Goal: Information Seeking & Learning: Check status

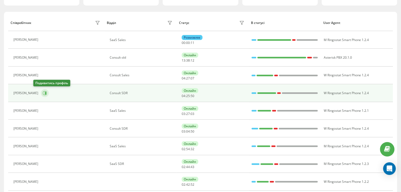
click at [41, 93] on button at bounding box center [45, 93] width 8 height 8
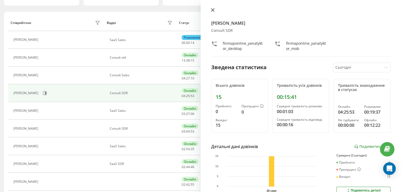
click at [214, 10] on icon at bounding box center [213, 10] width 4 height 4
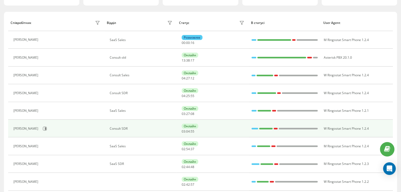
click at [46, 132] on div "[PERSON_NAME]" at bounding box center [57, 128] width 88 height 9
click at [46, 130] on icon at bounding box center [45, 129] width 4 height 4
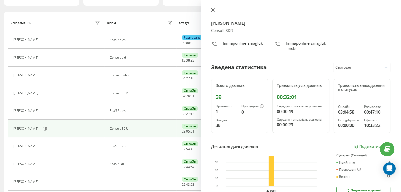
click at [215, 9] on button at bounding box center [212, 10] width 7 height 5
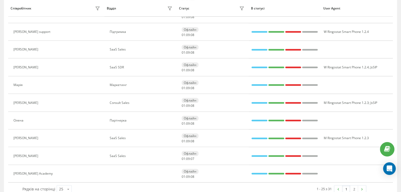
scroll to position [354, 0]
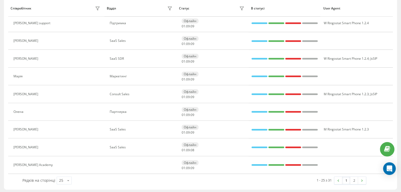
click at [63, 184] on div "Рядків на сторінці 25 10 25 50 100" at bounding box center [107, 180] width 176 height 15
click at [63, 182] on div "25 10 25 50 100" at bounding box center [64, 181] width 15 height 8
click at [64, 174] on span "100" at bounding box center [62, 173] width 6 height 5
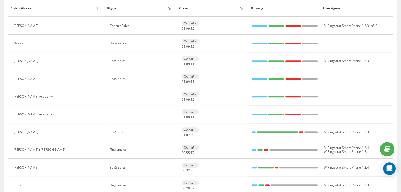
scroll to position [459, 0]
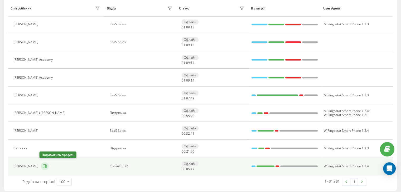
click at [43, 164] on icon at bounding box center [45, 166] width 4 height 4
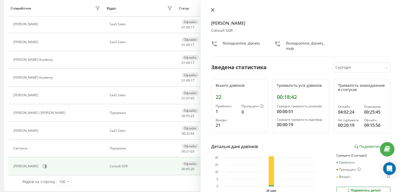
click at [212, 10] on icon at bounding box center [212, 9] width 3 height 3
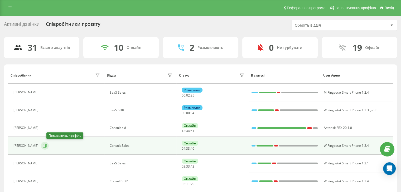
click at [47, 146] on icon at bounding box center [45, 146] width 4 height 4
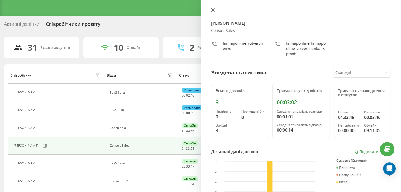
click at [213, 11] on icon at bounding box center [212, 9] width 3 height 3
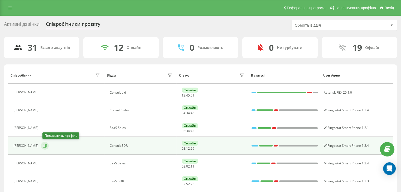
click at [45, 145] on icon at bounding box center [45, 146] width 4 height 4
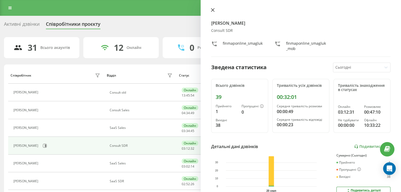
click at [214, 11] on button at bounding box center [212, 10] width 7 height 5
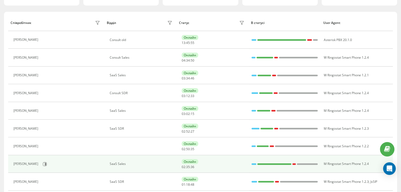
scroll to position [105, 0]
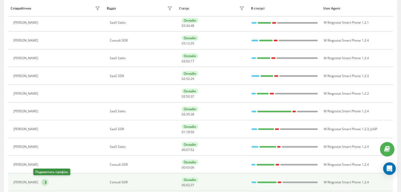
click at [41, 183] on button at bounding box center [45, 183] width 8 height 8
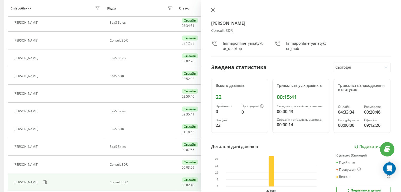
click at [210, 11] on button at bounding box center [212, 10] width 7 height 5
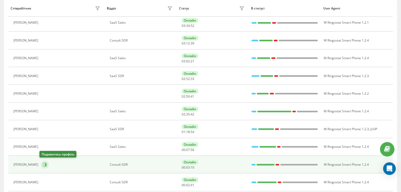
click at [45, 165] on icon at bounding box center [45, 165] width 4 height 4
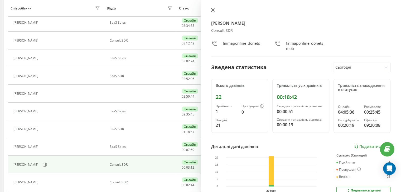
click at [212, 9] on icon at bounding box center [212, 9] width 3 height 3
